Goal: Information Seeking & Learning: Learn about a topic

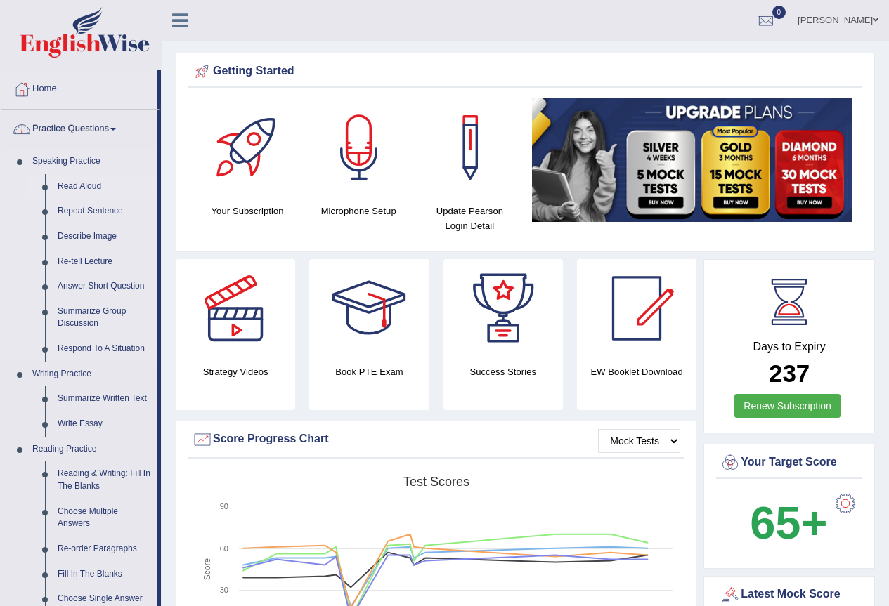
click at [86, 185] on link "Read Aloud" at bounding box center [104, 186] width 106 height 25
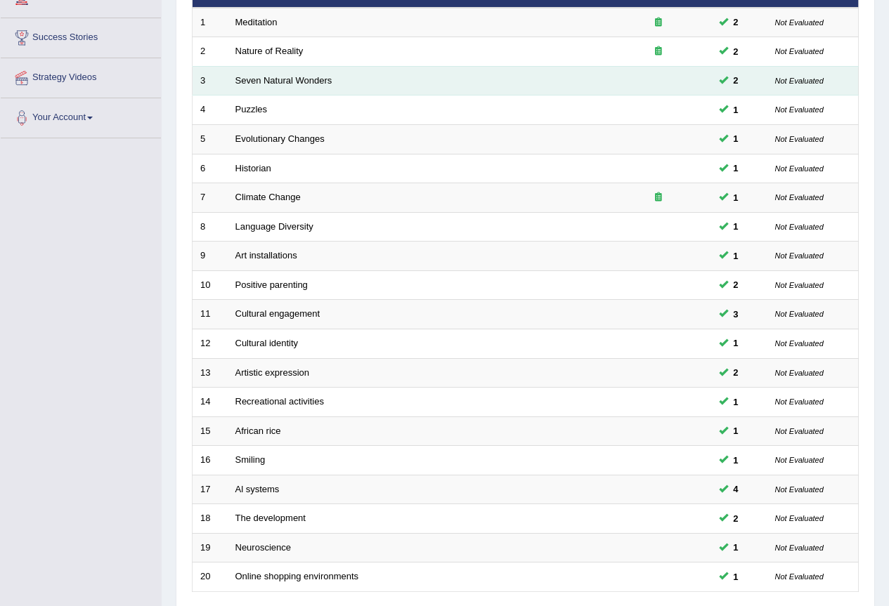
scroll to position [324, 0]
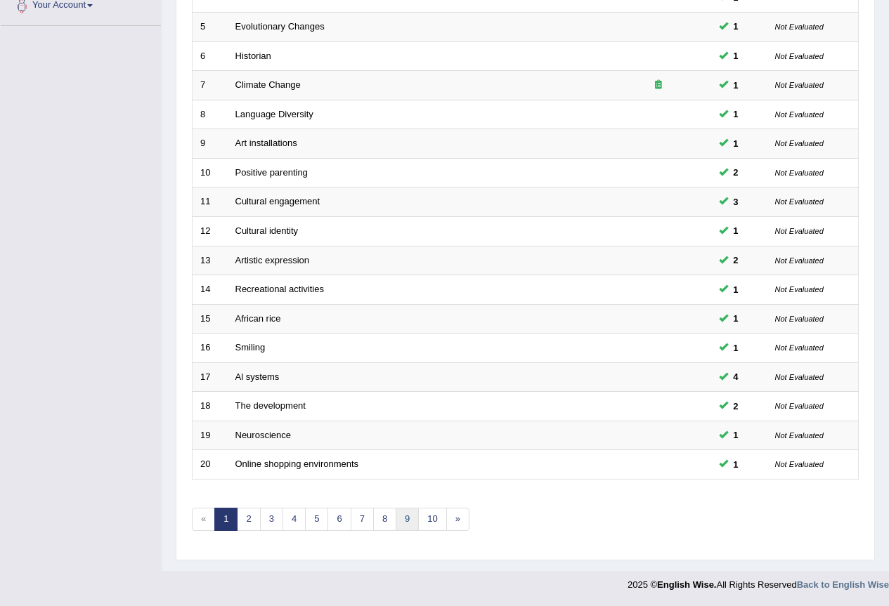
click at [406, 515] on link "9" at bounding box center [407, 519] width 23 height 23
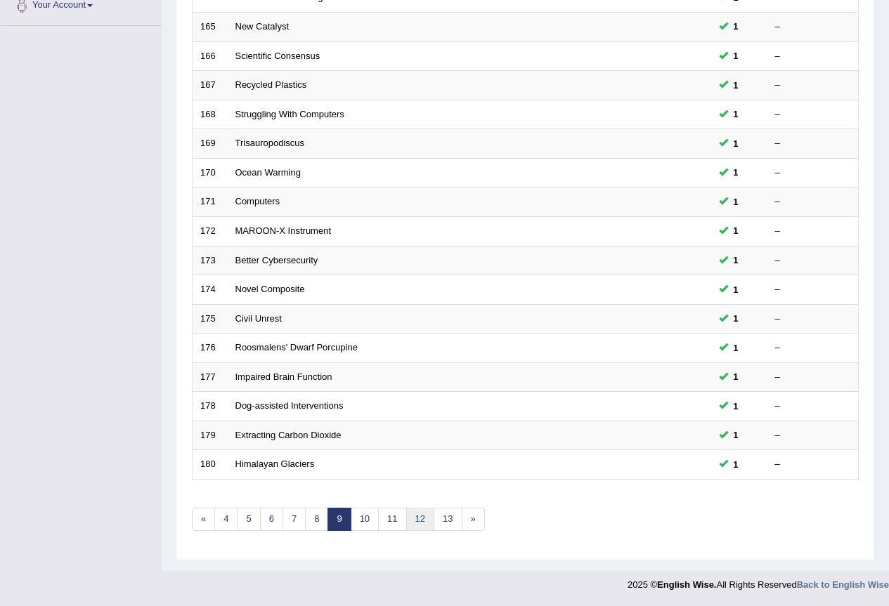
scroll to position [324, 0]
click at [455, 521] on link "13" at bounding box center [448, 519] width 28 height 23
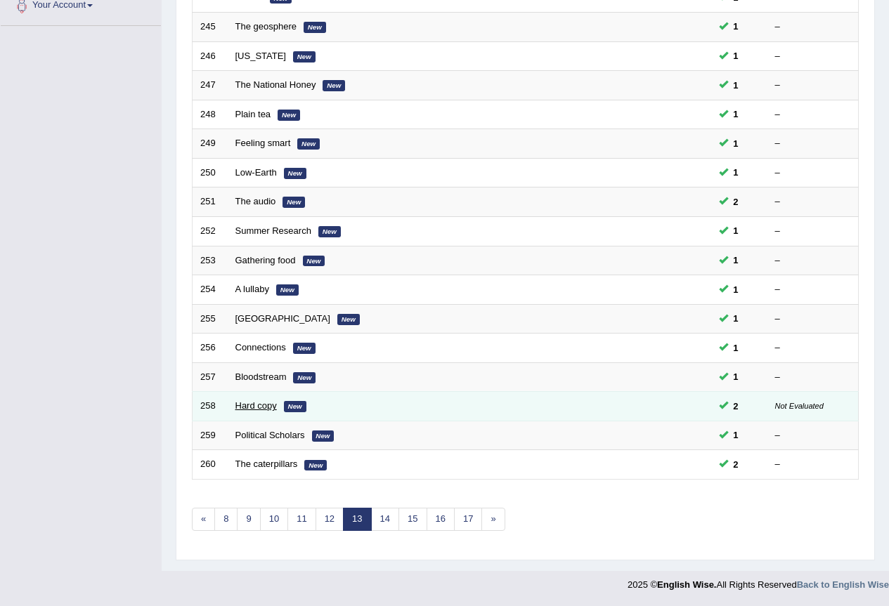
click at [256, 404] on link "Hard copy" at bounding box center [255, 406] width 41 height 11
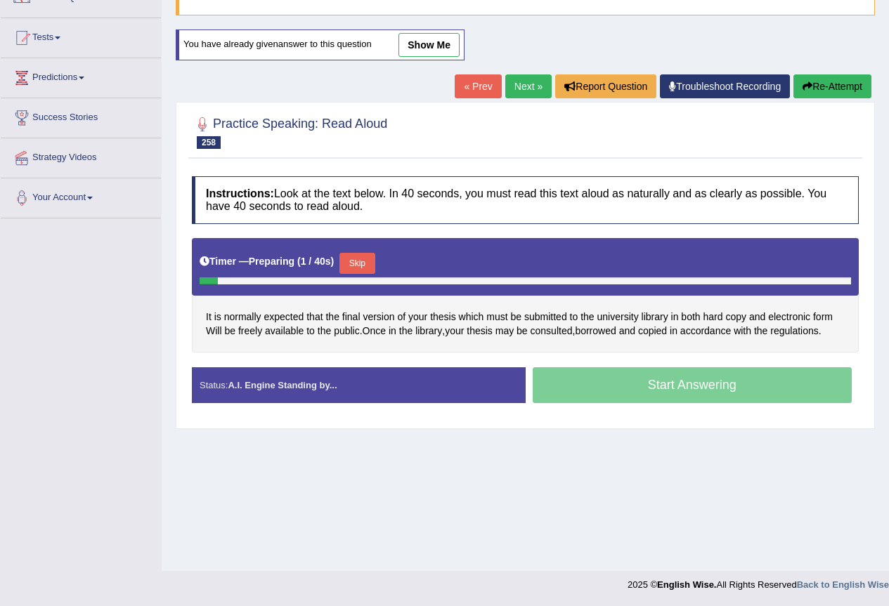
click at [442, 34] on link "show me" at bounding box center [428, 45] width 61 height 24
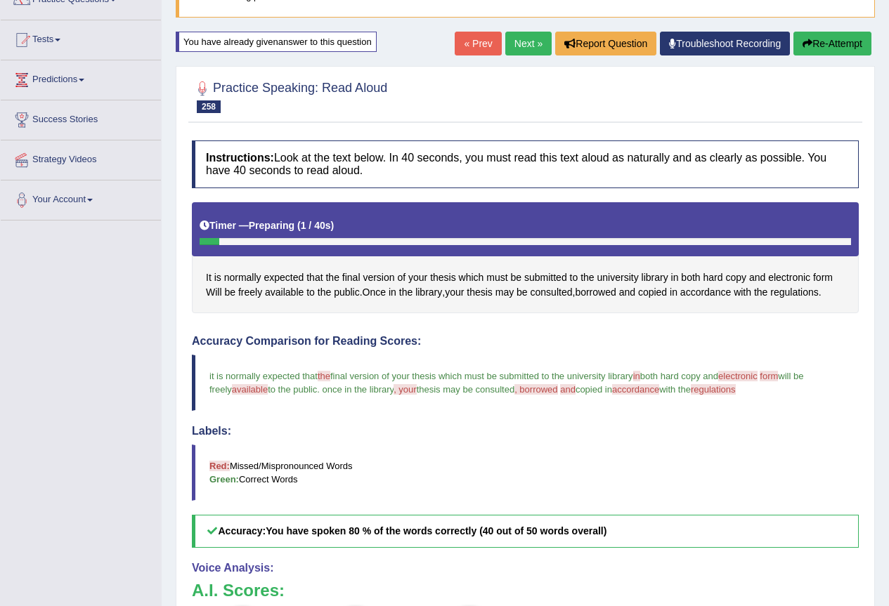
scroll to position [105, 0]
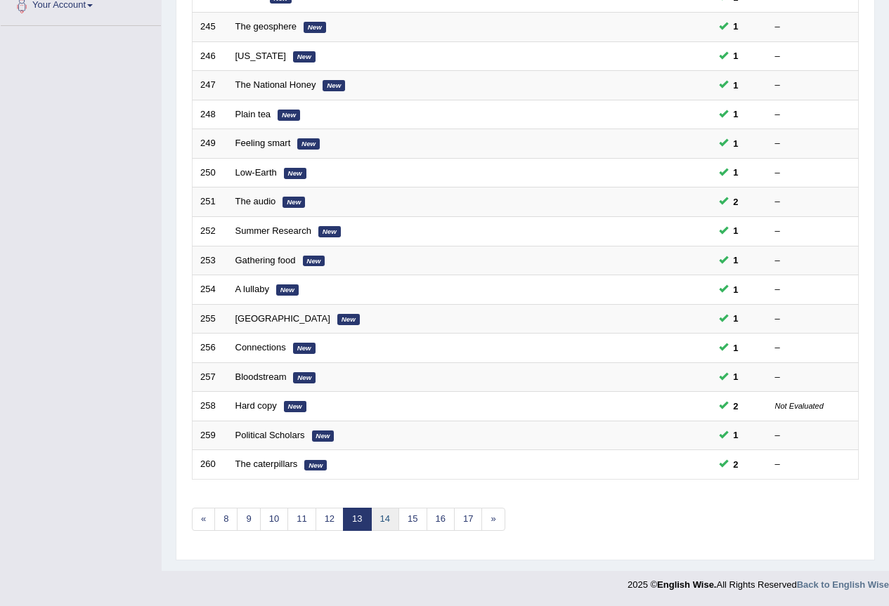
scroll to position [324, 0]
click at [386, 519] on link "14" at bounding box center [385, 519] width 28 height 23
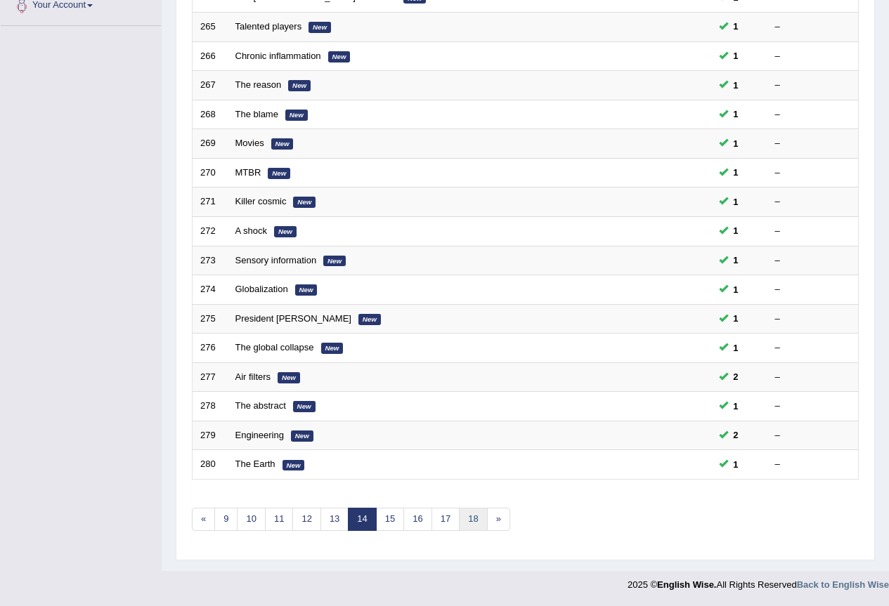
click at [480, 515] on link "18" at bounding box center [473, 519] width 28 height 23
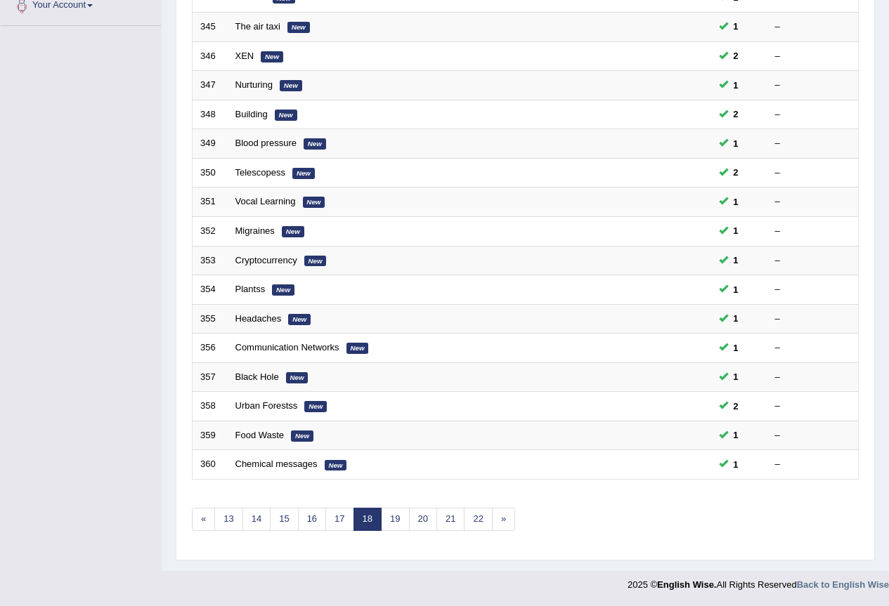
scroll to position [324, 0]
click at [483, 519] on link "22" at bounding box center [478, 519] width 28 height 23
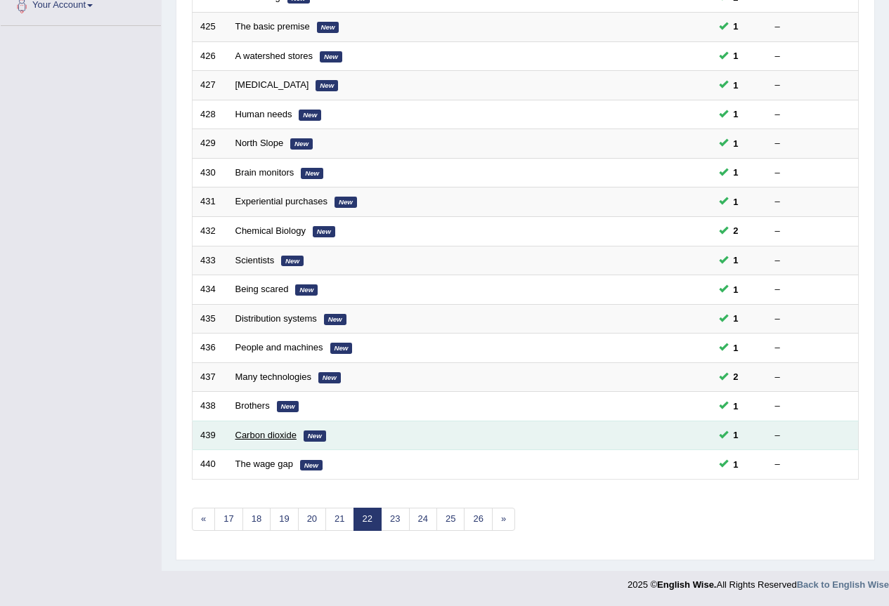
click at [270, 432] on link "Carbon dioxide" at bounding box center [265, 435] width 61 height 11
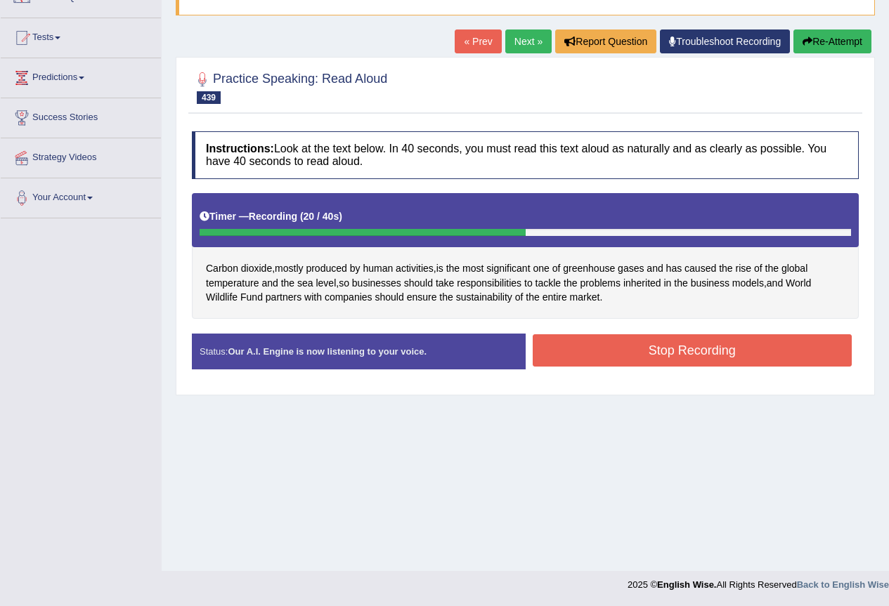
click at [655, 356] on button "Stop Recording" at bounding box center [693, 350] width 320 height 32
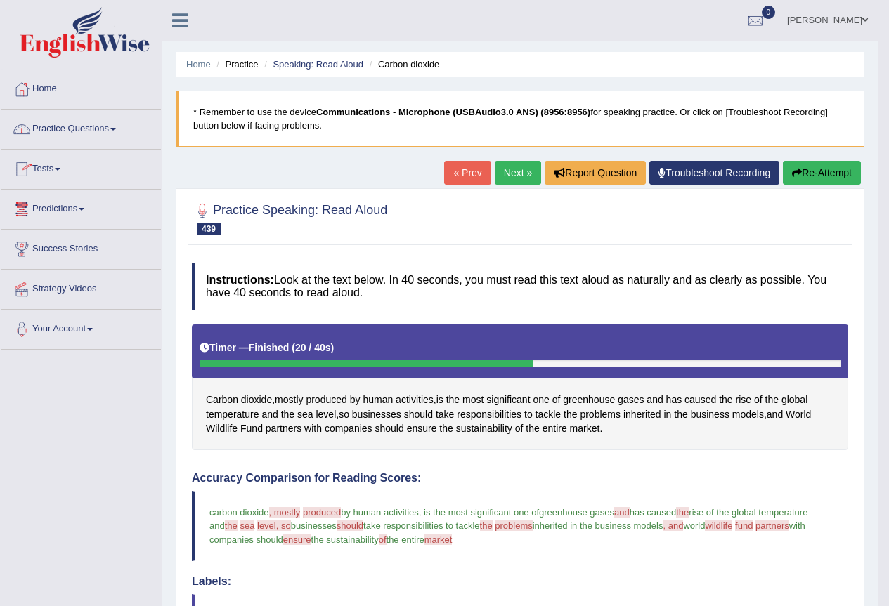
click at [527, 167] on link "Next »" at bounding box center [518, 173] width 46 height 24
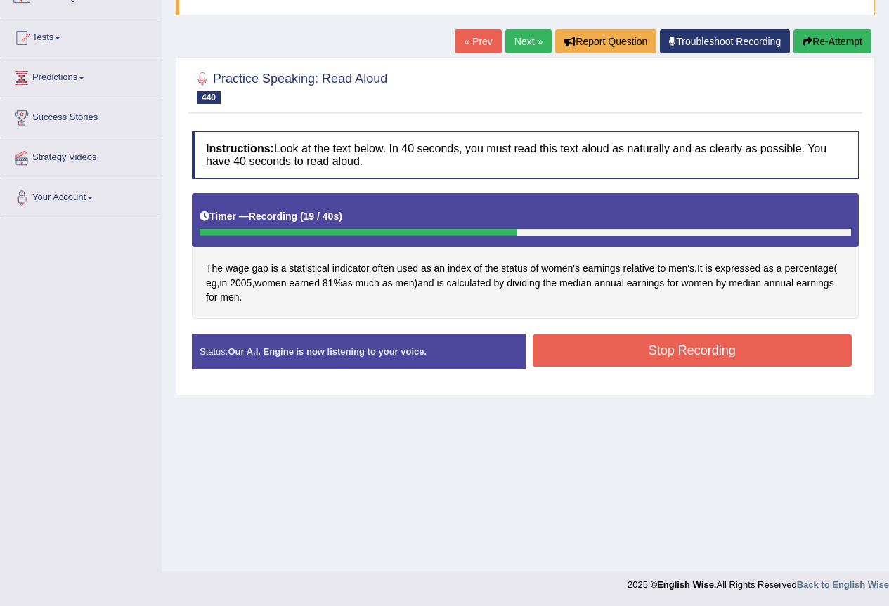
click at [660, 347] on button "Stop Recording" at bounding box center [693, 350] width 320 height 32
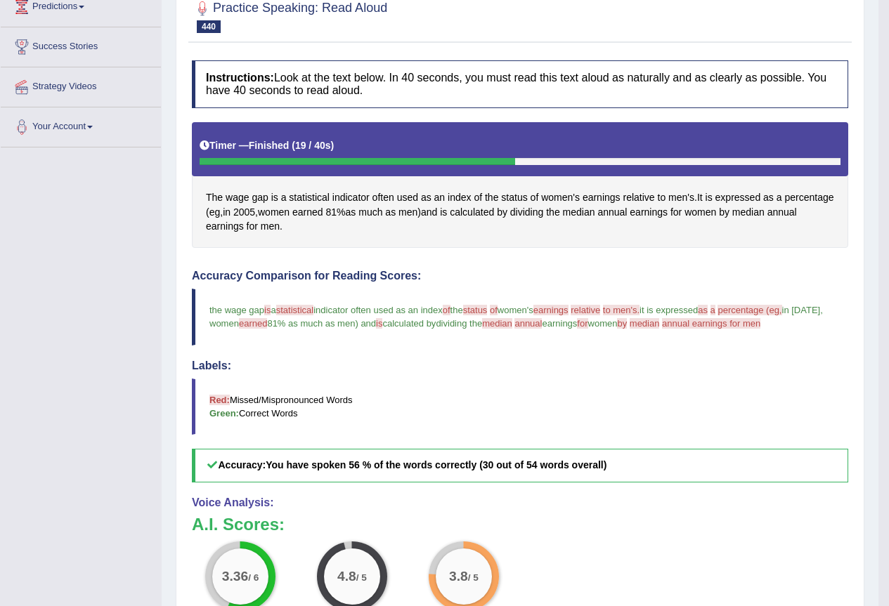
scroll to position [43, 0]
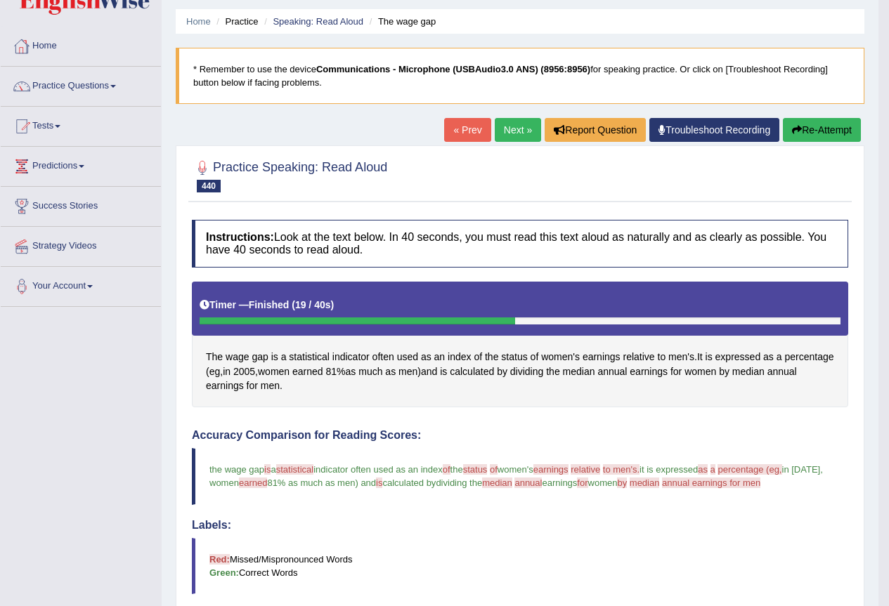
click at [55, 46] on link "Home" at bounding box center [81, 44] width 160 height 35
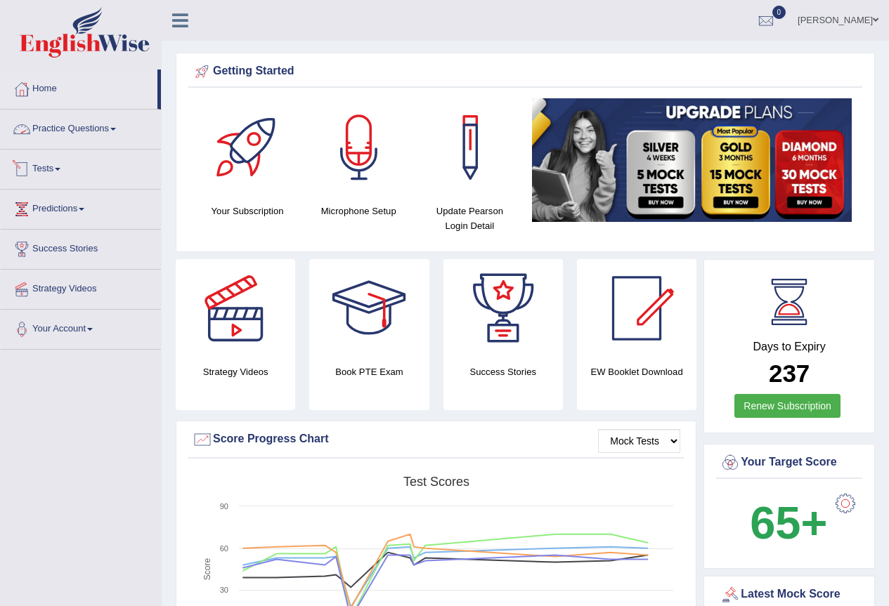
click at [44, 167] on link "Tests" at bounding box center [81, 167] width 160 height 35
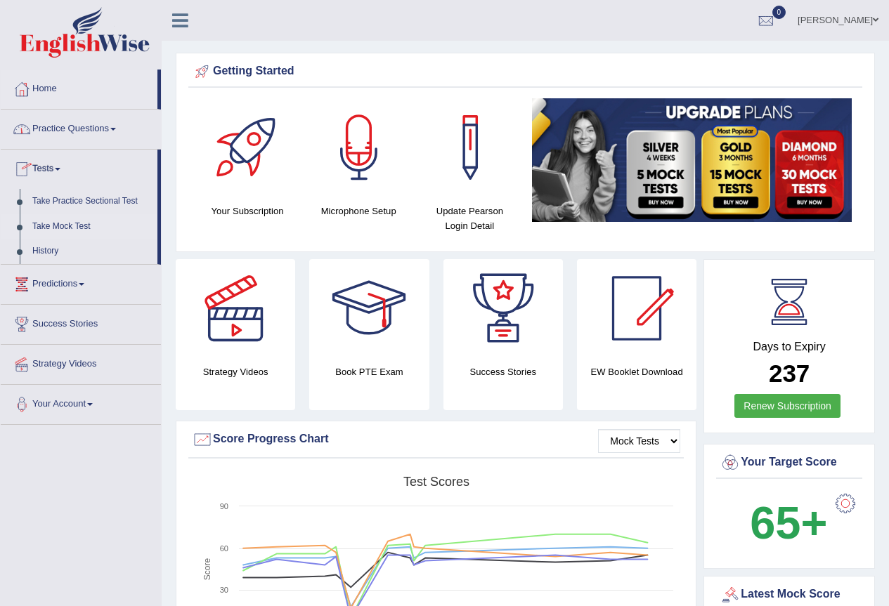
click at [65, 221] on link "Take Mock Test" at bounding box center [91, 226] width 131 height 25
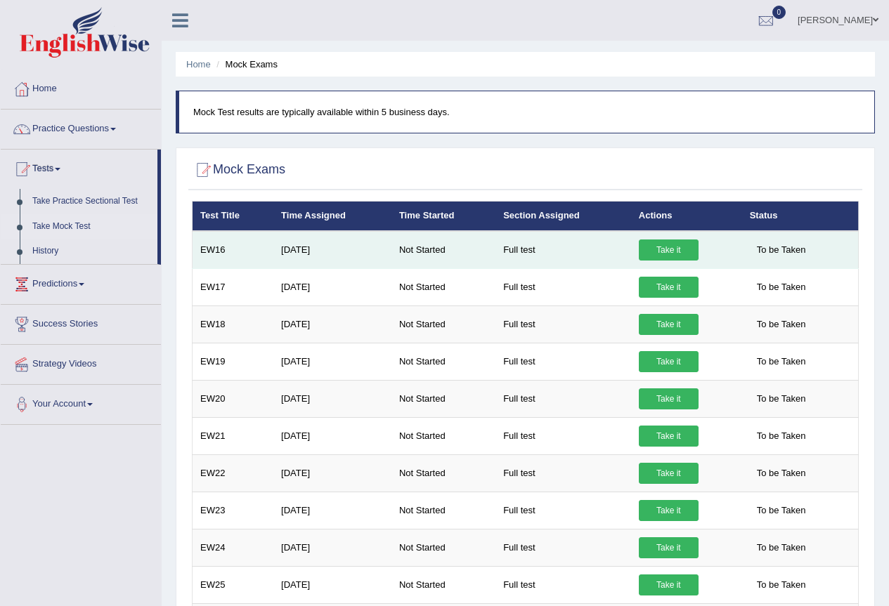
click at [660, 251] on link "Take it" at bounding box center [669, 250] width 60 height 21
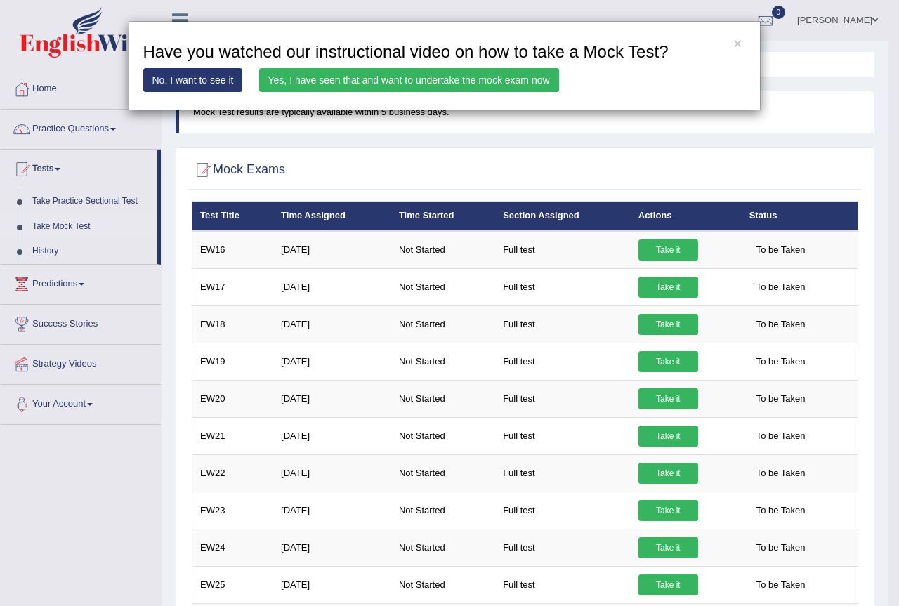
click at [392, 73] on link "Yes, I have seen that and want to undertake the mock exam now" at bounding box center [409, 80] width 300 height 24
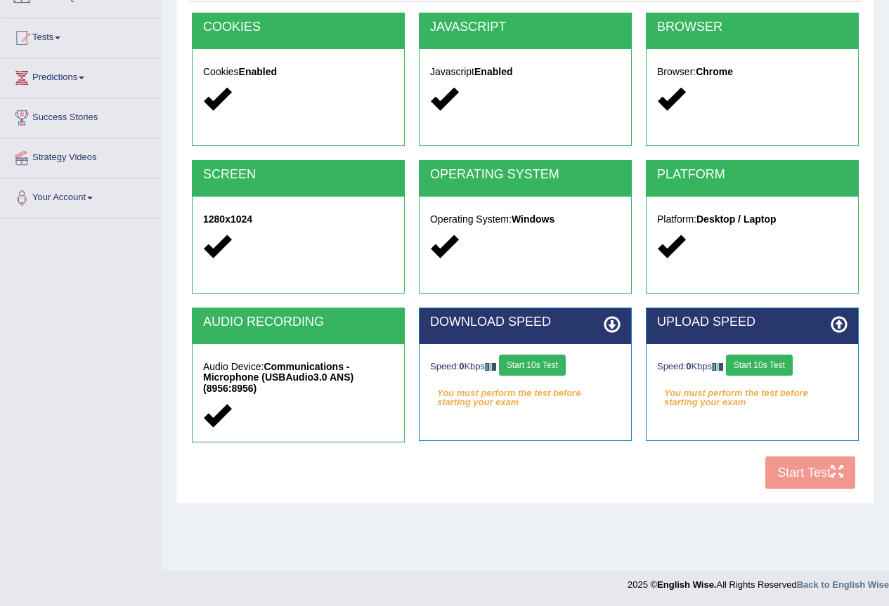
click at [544, 363] on button "Start 10s Test" at bounding box center [532, 365] width 67 height 21
click at [777, 364] on button "Start 10s Test" at bounding box center [759, 365] width 67 height 21
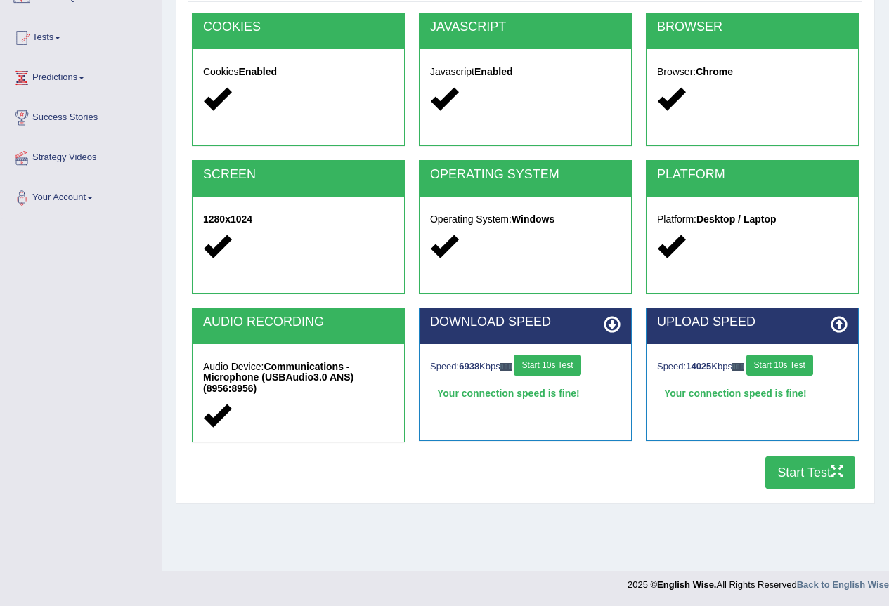
click at [836, 460] on button "Start Test" at bounding box center [810, 473] width 90 height 32
